Goal: Transaction & Acquisition: Purchase product/service

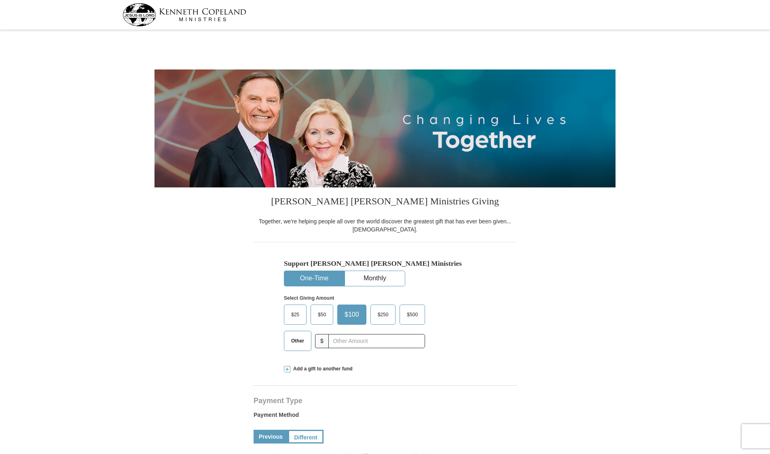
select select "AL"
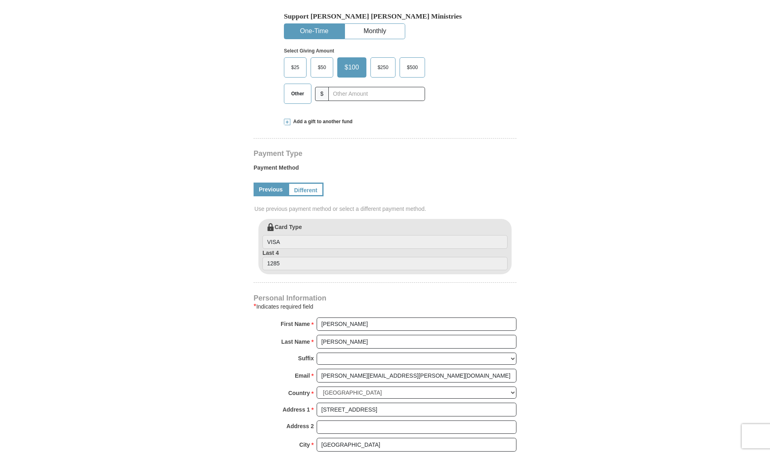
scroll to position [250, 0]
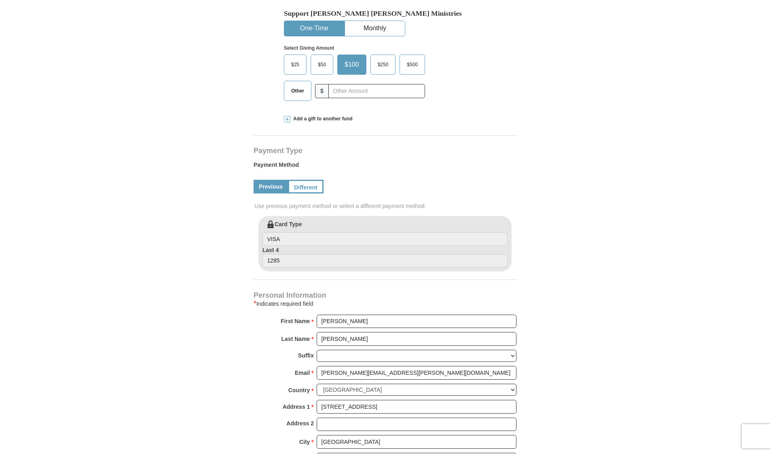
click at [307, 187] on link "Different" at bounding box center [306, 187] width 36 height 14
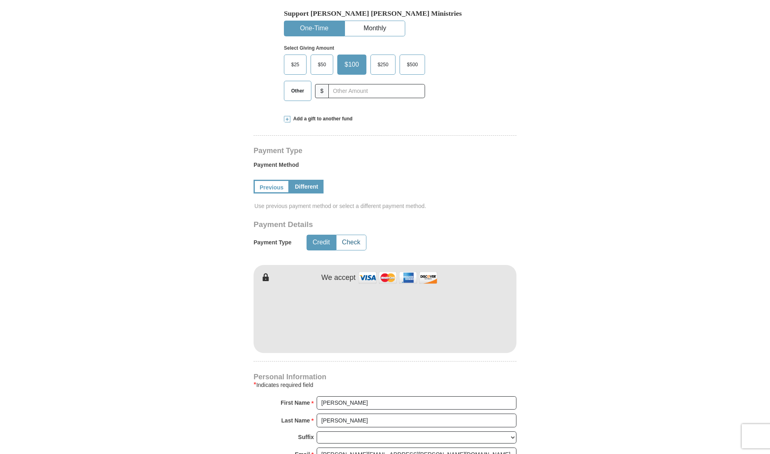
click at [336, 238] on button "Check" at bounding box center [351, 242] width 30 height 15
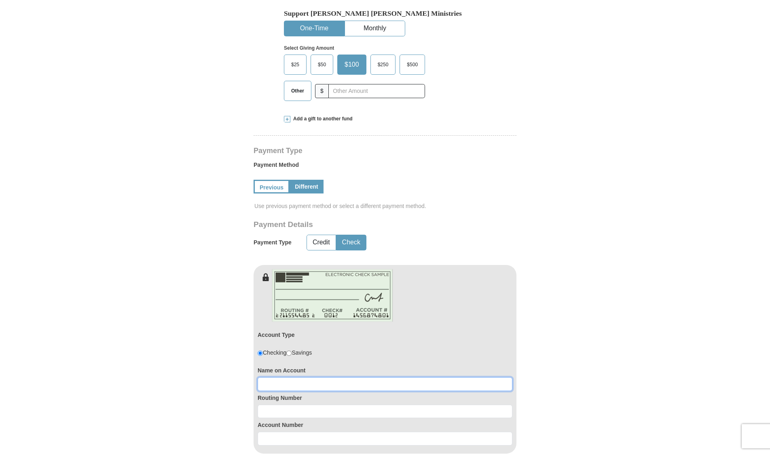
click at [342, 386] on input at bounding box center [384, 385] width 255 height 14
type input "[PERSON_NAME] Software and Consulting"
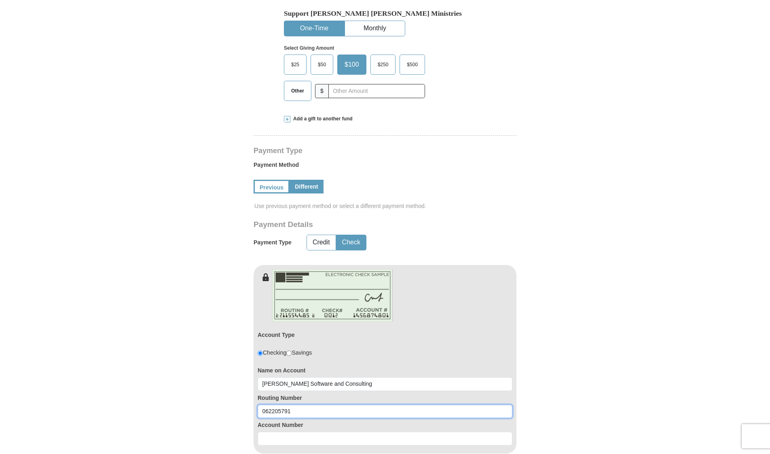
type input "062205791"
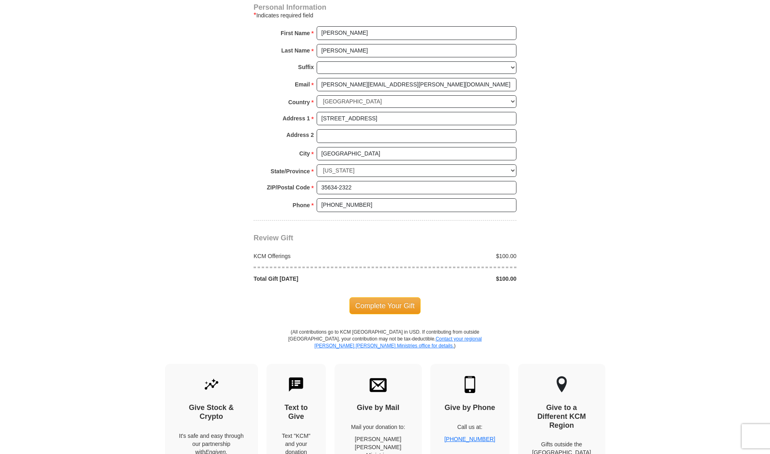
scroll to position [740, 0]
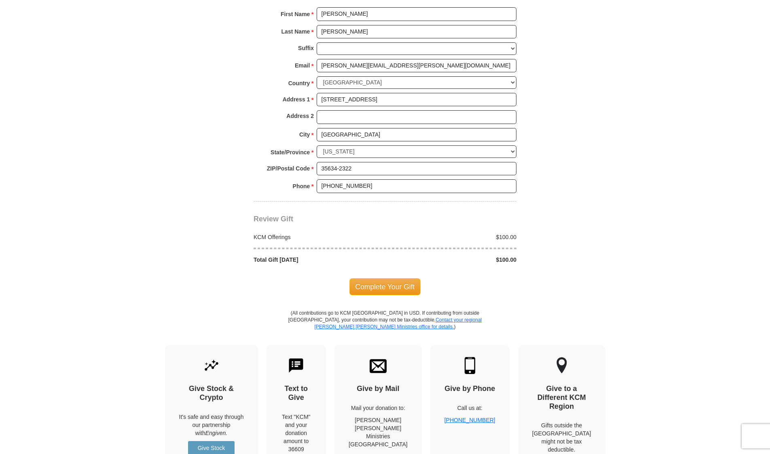
type input "3194620"
drag, startPoint x: 389, startPoint y: 285, endPoint x: 608, endPoint y: 151, distance: 256.9
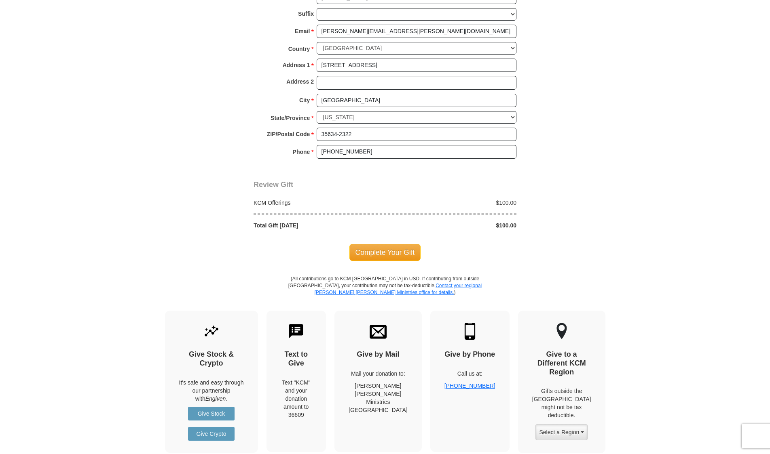
scroll to position [775, 0]
click at [394, 254] on span "Complete Your Gift" at bounding box center [385, 251] width 72 height 17
